Goal: Information Seeking & Learning: Learn about a topic

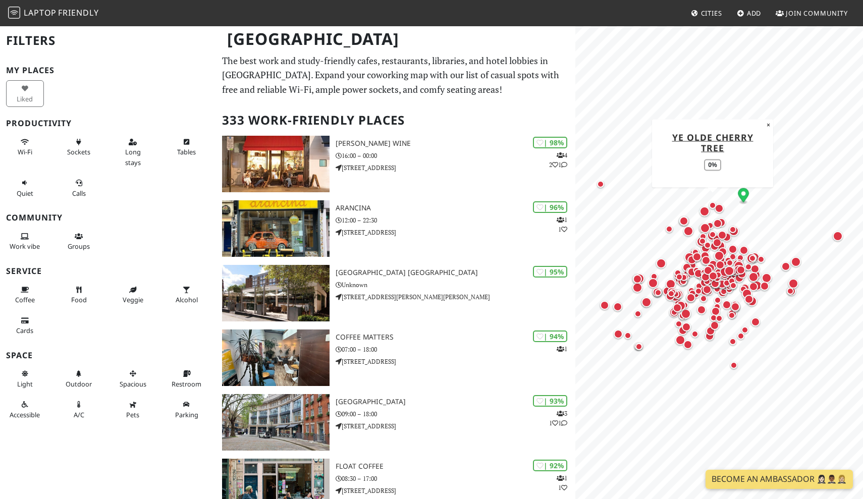
click at [712, 203] on div "Map marker" at bounding box center [712, 205] width 7 height 7
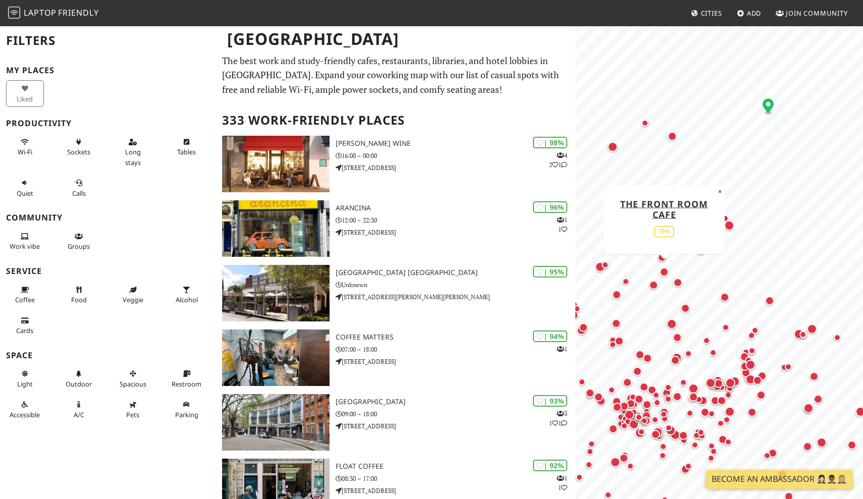
click at [665, 272] on div "Map marker" at bounding box center [663, 271] width 9 height 9
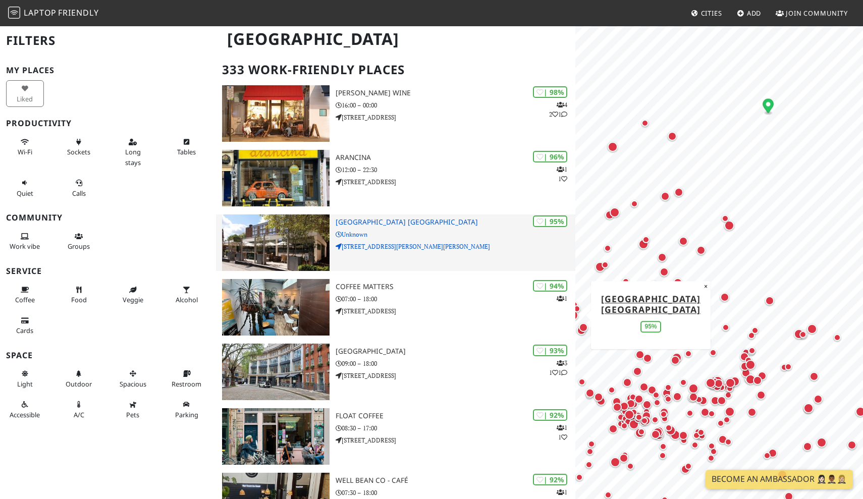
scroll to position [53, 0]
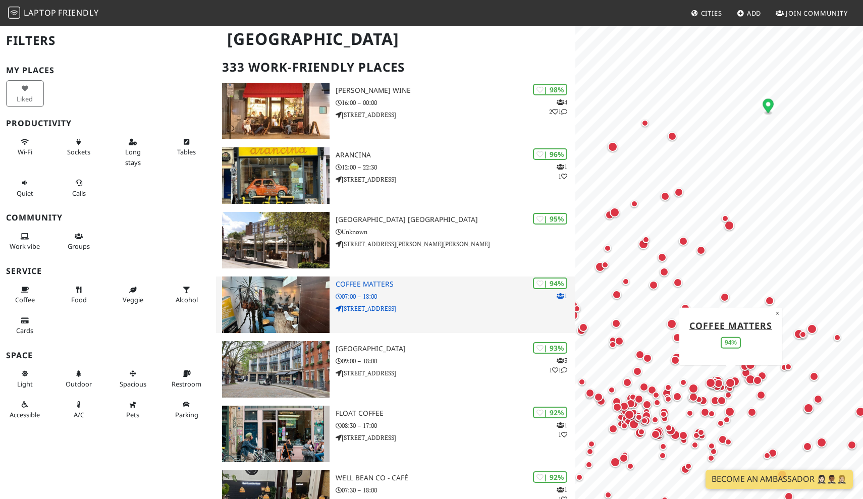
click at [341, 284] on h3 "Coffee Matters" at bounding box center [455, 284] width 240 height 9
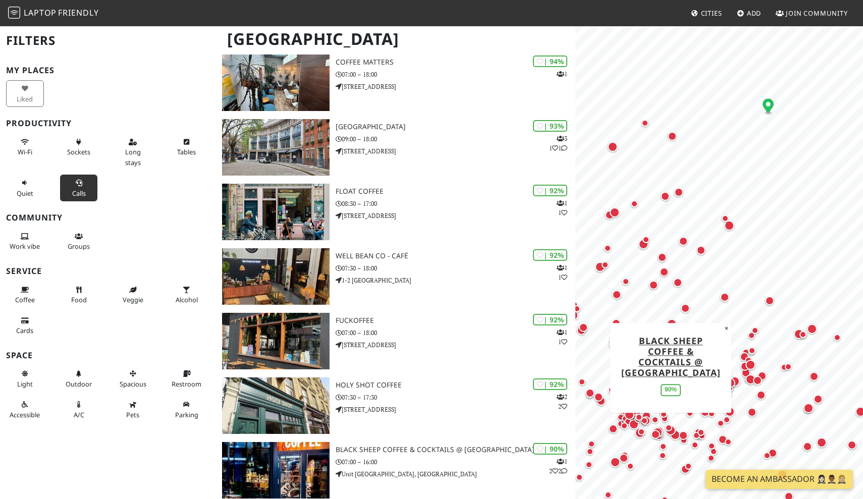
scroll to position [0, 0]
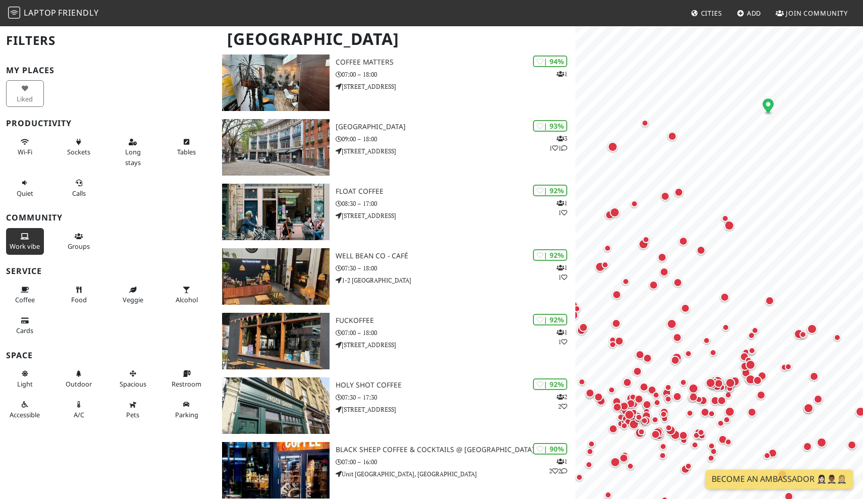
click at [17, 245] on span "Work vibe" at bounding box center [25, 246] width 30 height 9
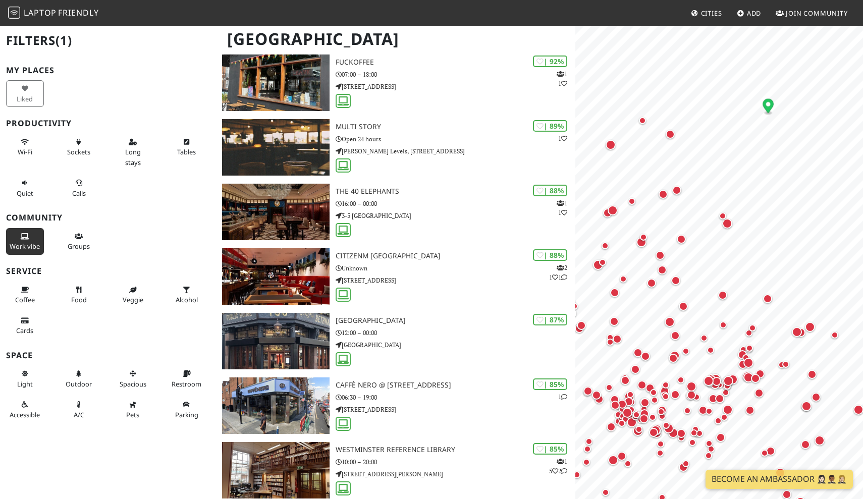
click at [21, 159] on div "Wi-Fi" at bounding box center [27, 152] width 54 height 41
click at [26, 147] on span "Wi-Fi" at bounding box center [25, 151] width 15 height 9
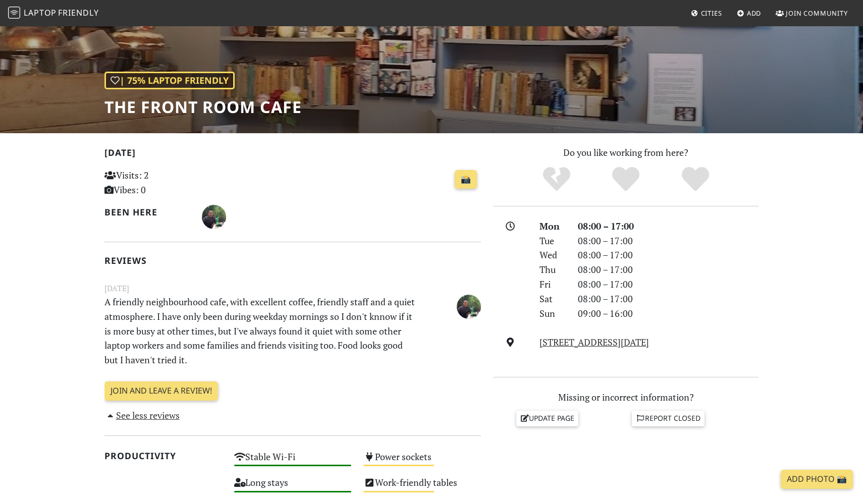
scroll to position [102, 0]
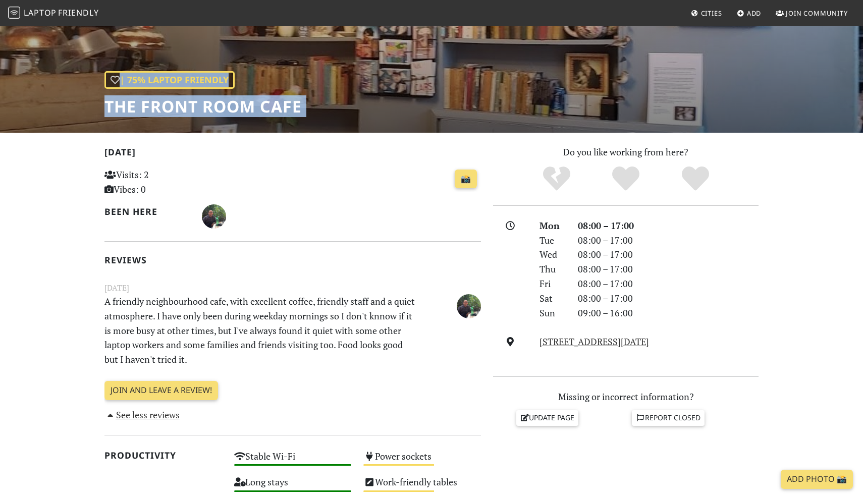
drag, startPoint x: 102, startPoint y: 107, endPoint x: 267, endPoint y: 135, distance: 167.3
click at [267, 135] on div "| 75% Laptop Friendly The Front Room Cafe Today Visits: 2 Vibes: 0 📸 Been here …" at bounding box center [431, 393] width 863 height 941
click at [602, 338] on link "158 Tollington Park, N4 3AD, London" at bounding box center [593, 341] width 109 height 12
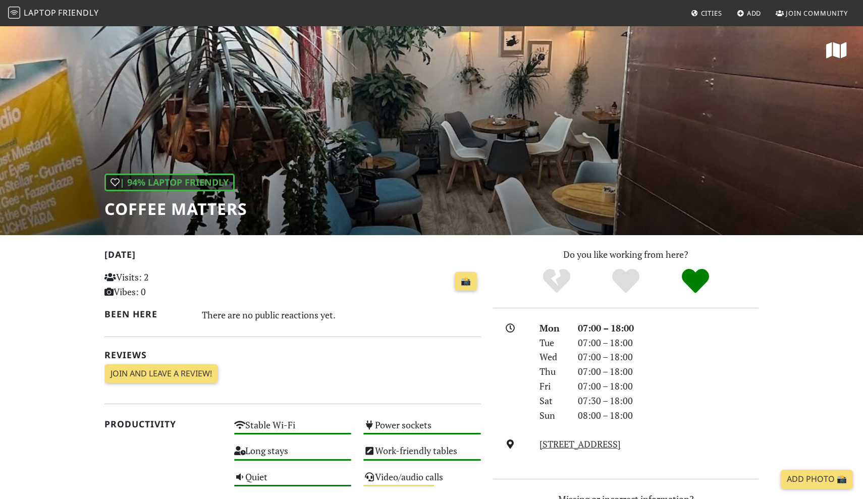
click at [377, 161] on div "| 94% Laptop Friendly Coffee Matters" at bounding box center [431, 130] width 863 height 210
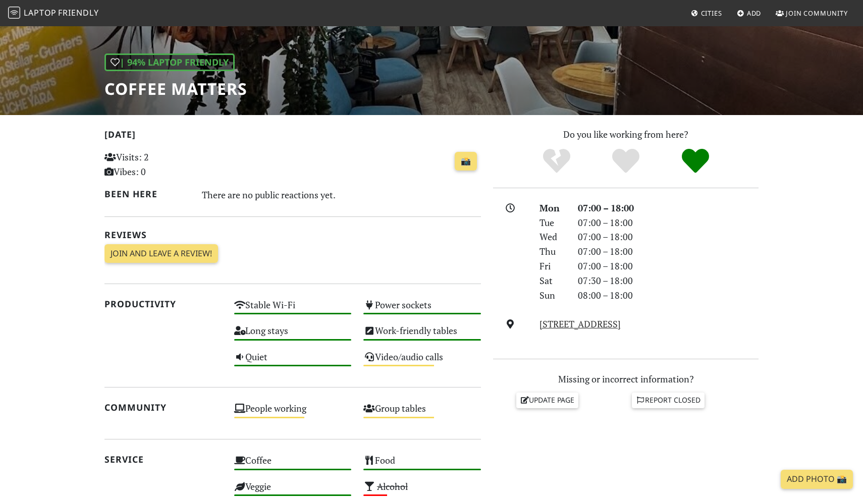
scroll to position [137, 0]
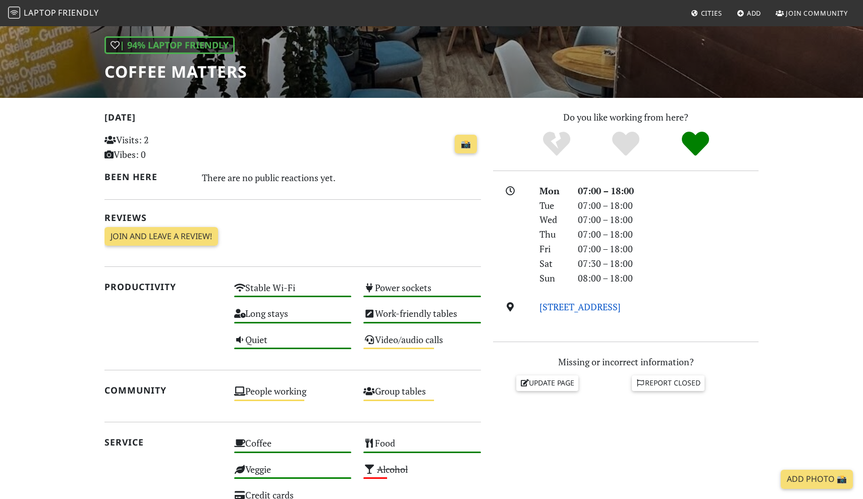
click at [569, 302] on link "157 Bethnal Green Road, E2 7DG, London" at bounding box center [579, 307] width 81 height 12
